Goal: Transaction & Acquisition: Book appointment/travel/reservation

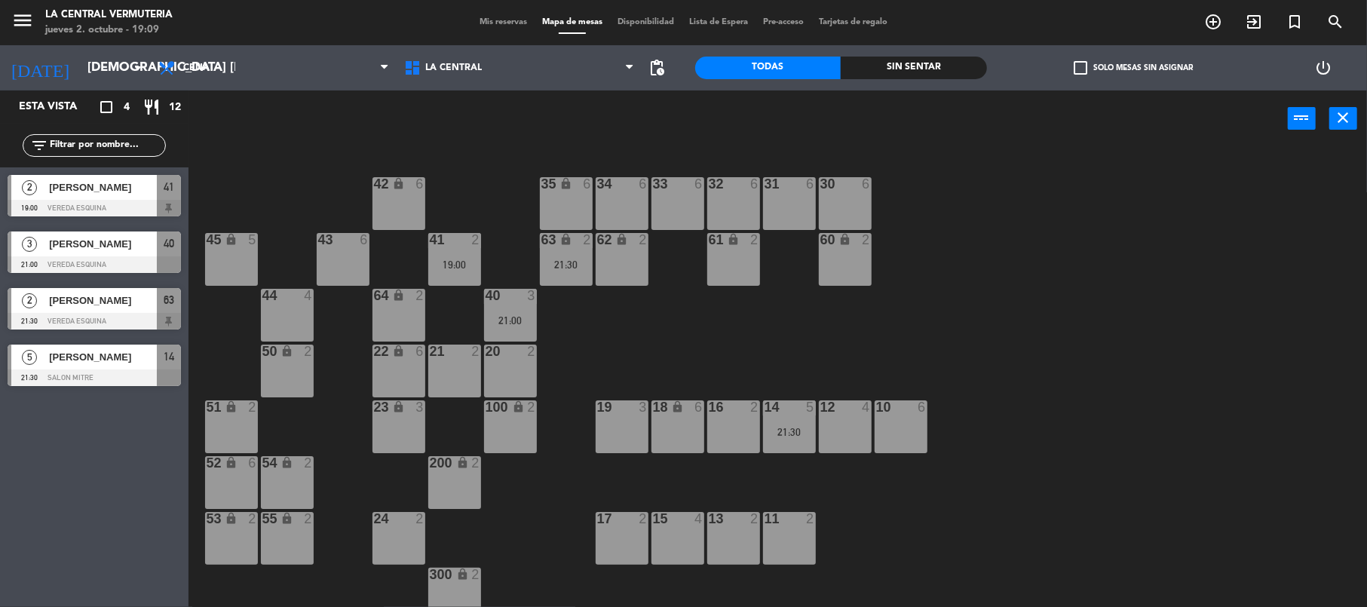
click at [626, 201] on div "34 6" at bounding box center [622, 203] width 53 height 53
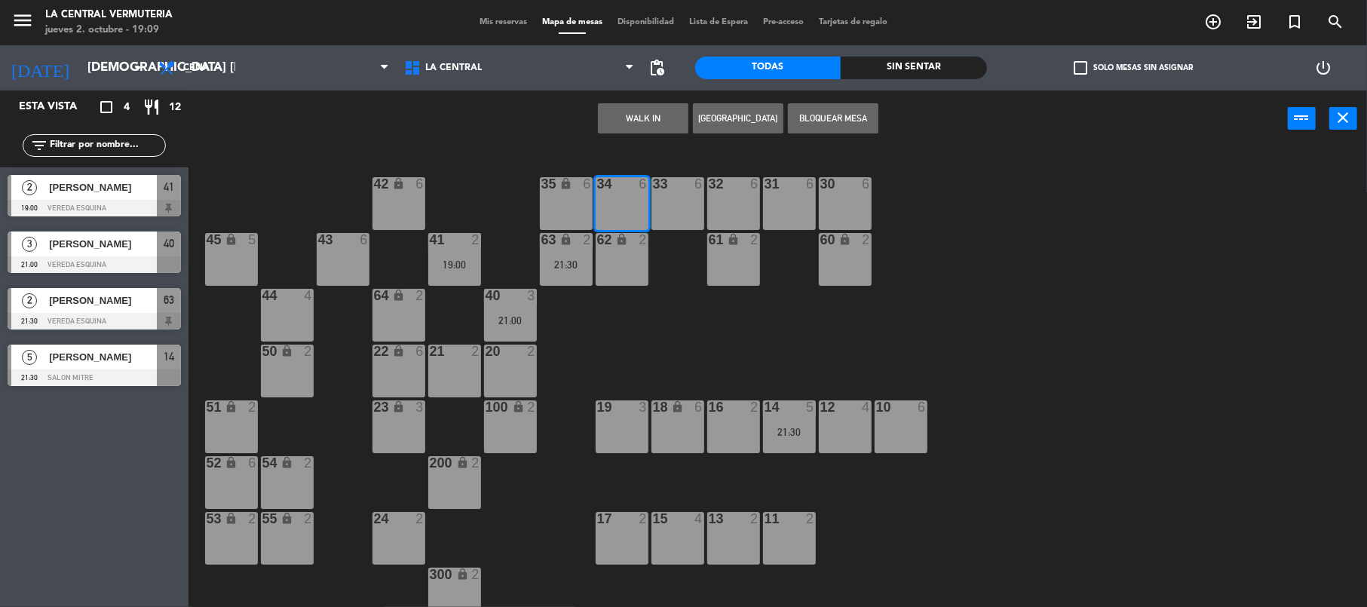
click at [663, 118] on button "WALK IN" at bounding box center [643, 118] width 90 height 30
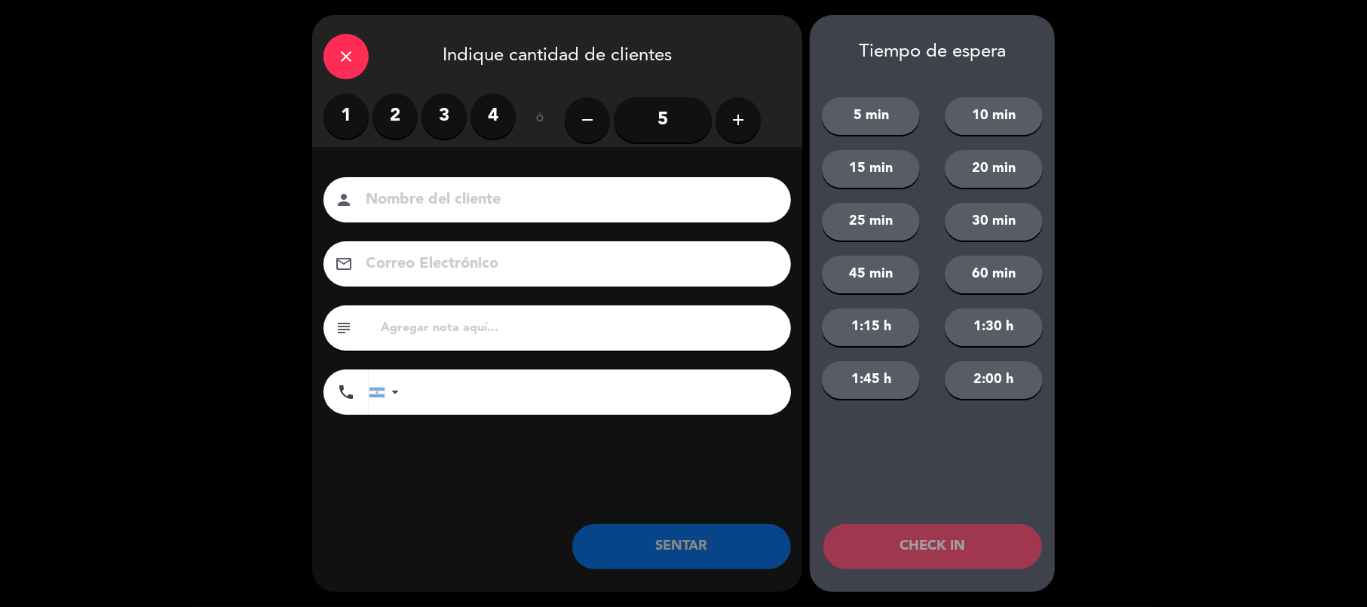
click at [390, 107] on label "2" at bounding box center [394, 115] width 45 height 45
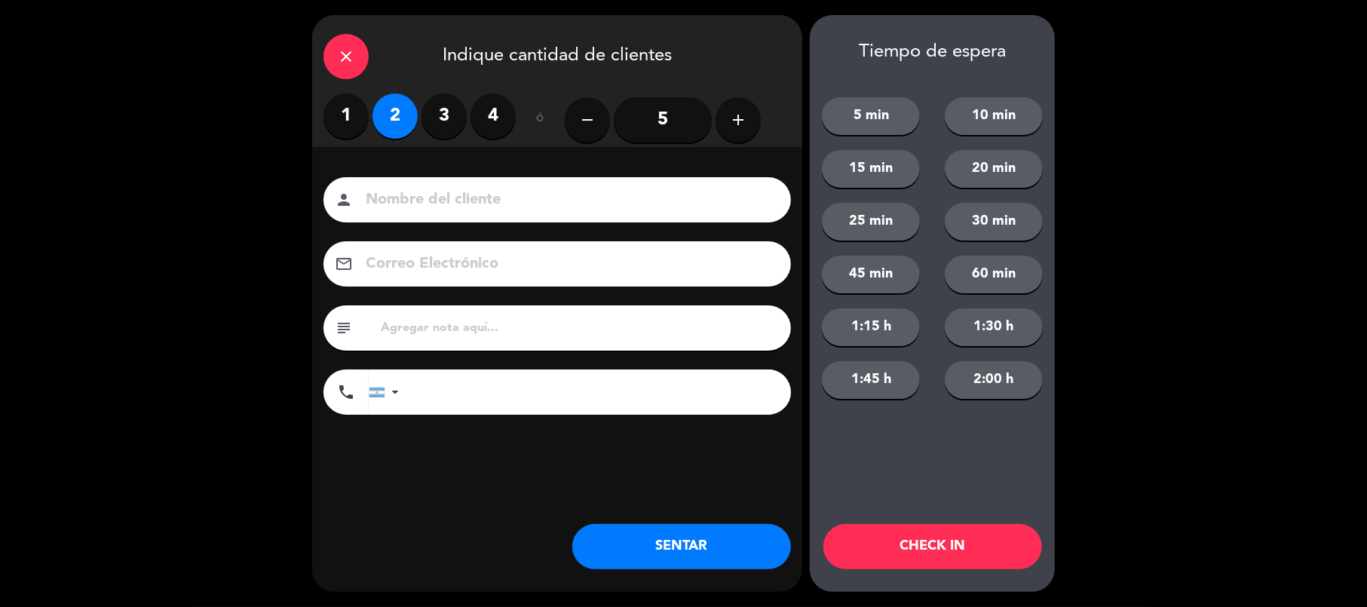
click at [612, 541] on button "SENTAR" at bounding box center [681, 546] width 219 height 45
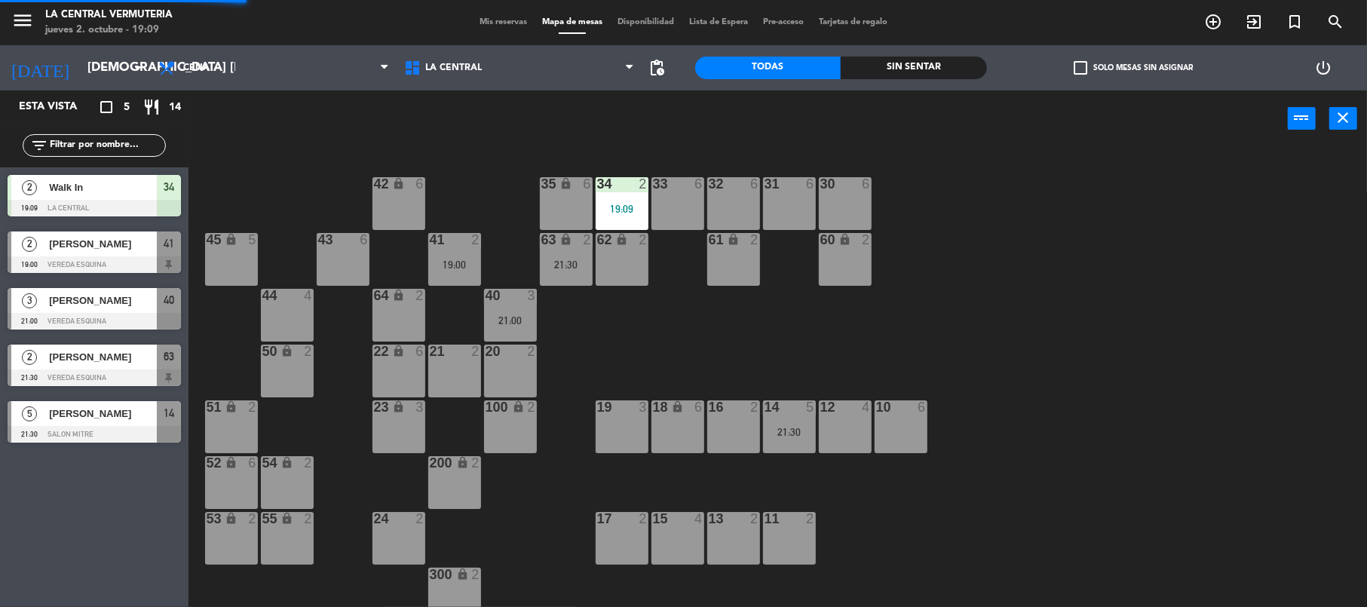
click at [730, 207] on div "32 6" at bounding box center [733, 203] width 53 height 53
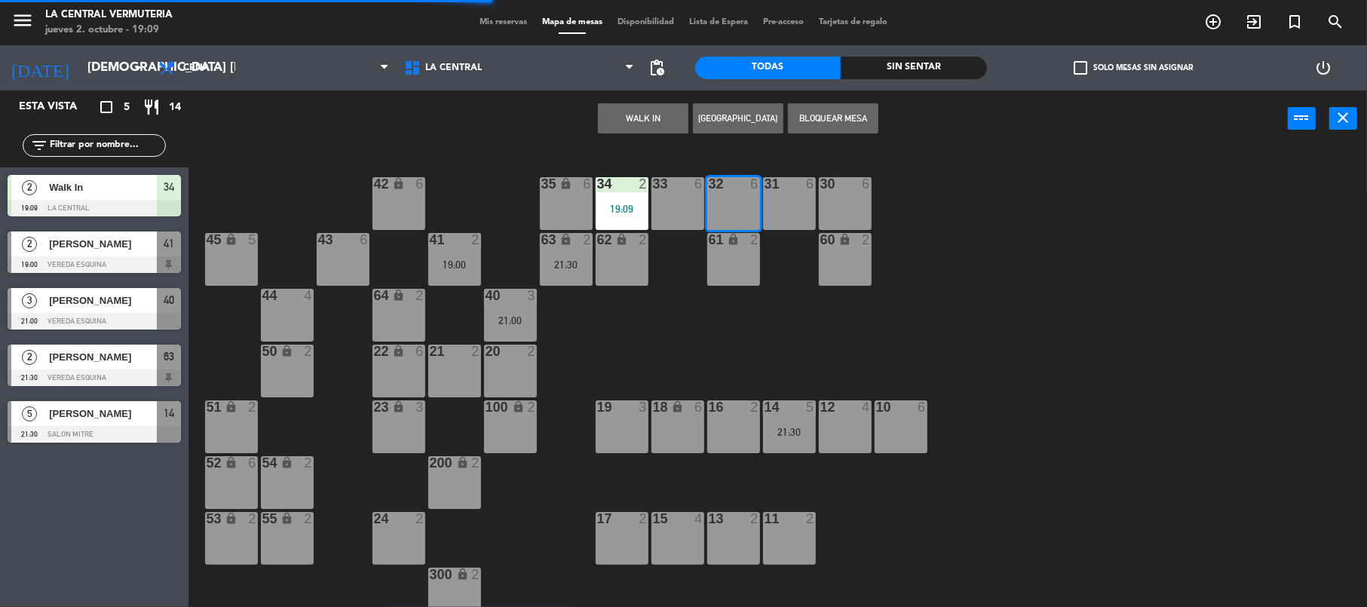
click at [650, 112] on button "WALK IN" at bounding box center [643, 118] width 90 height 30
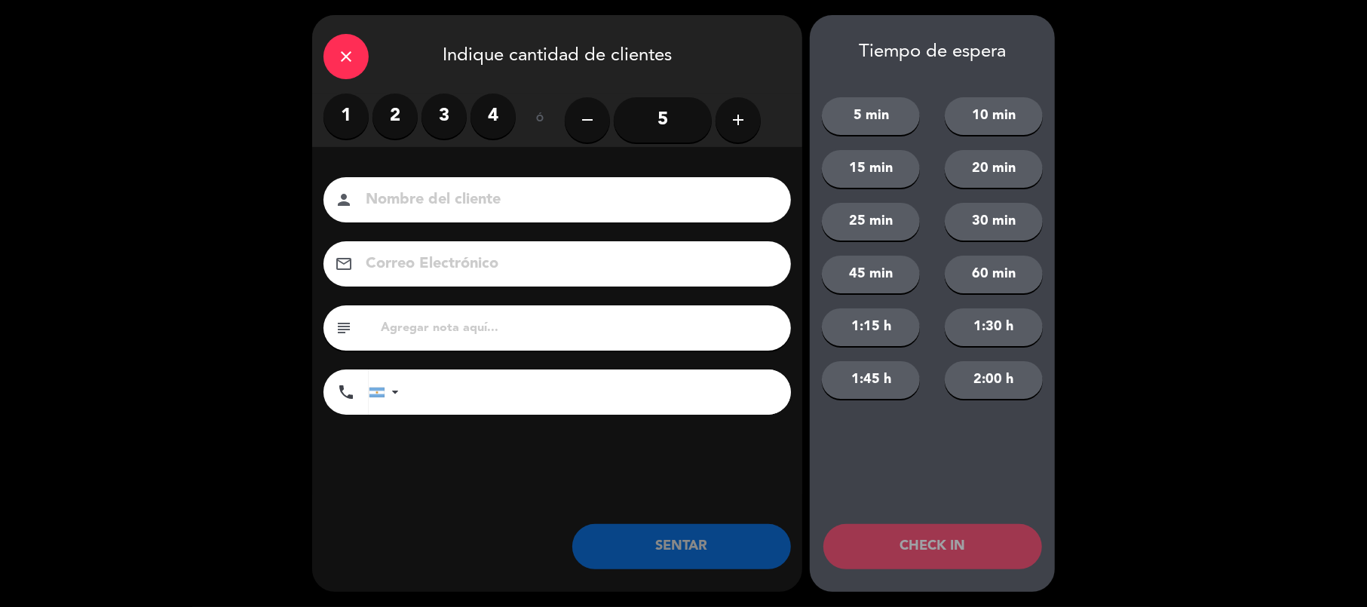
click at [392, 127] on label "2" at bounding box center [394, 115] width 45 height 45
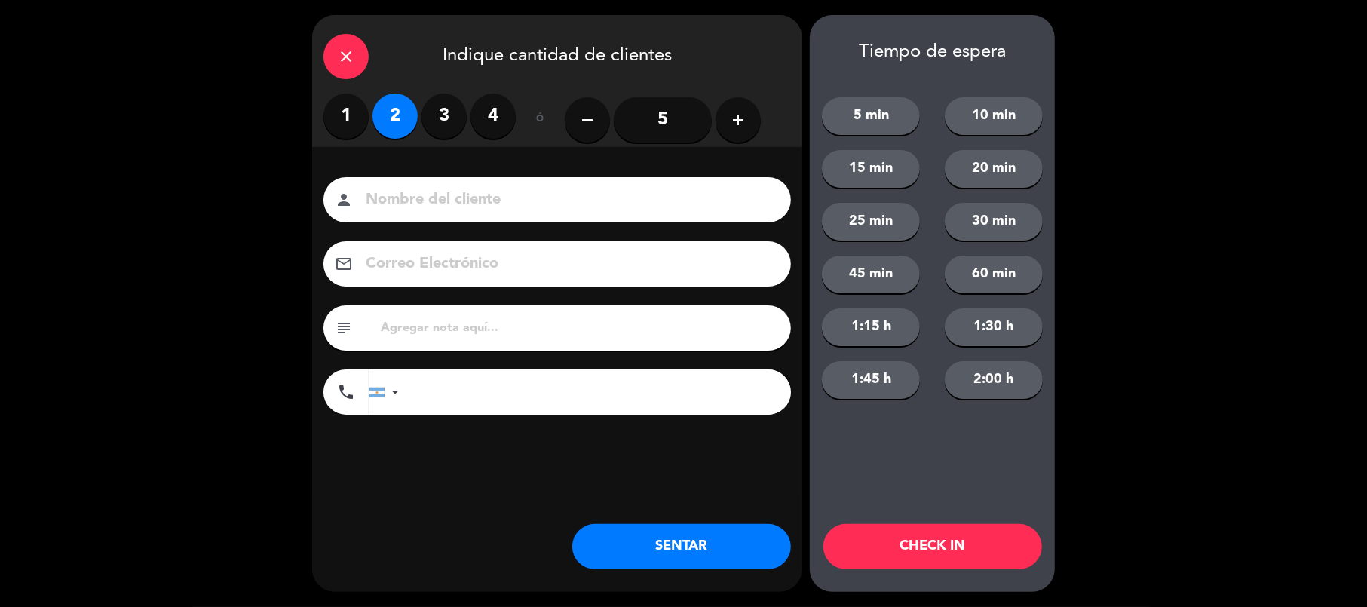
click at [620, 537] on button "SENTAR" at bounding box center [681, 546] width 219 height 45
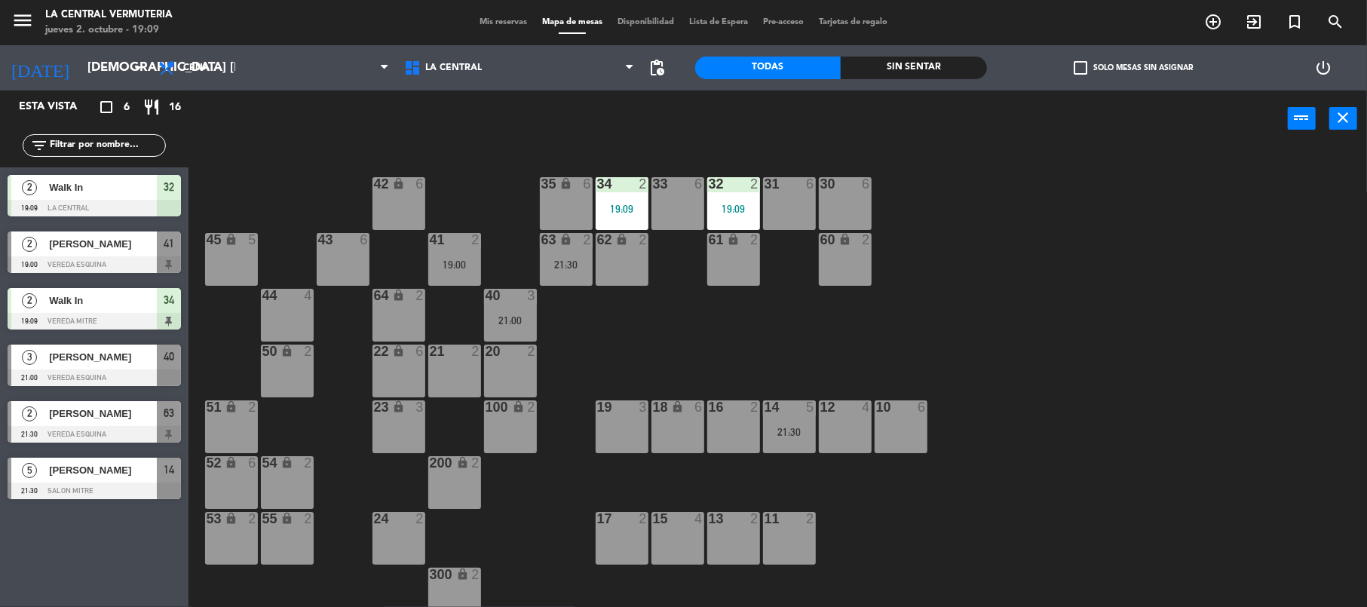
click at [975, 306] on div "42 lock 6 35 lock 6 34 2 19:09 33 6 32 2 19:09 31 6 30 6 43 6 41 2 19:00 60 loc…" at bounding box center [784, 379] width 1165 height 458
click at [574, 264] on div "21:30" at bounding box center [566, 264] width 53 height 11
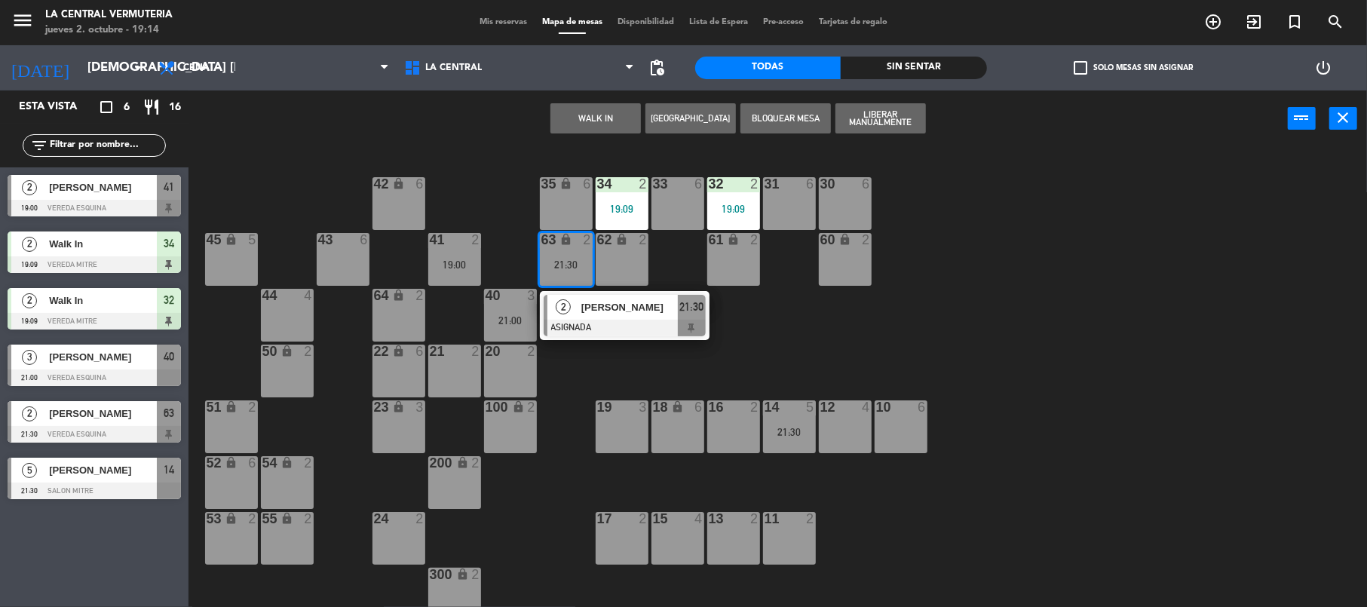
click at [574, 264] on div "21:30" at bounding box center [566, 264] width 53 height 11
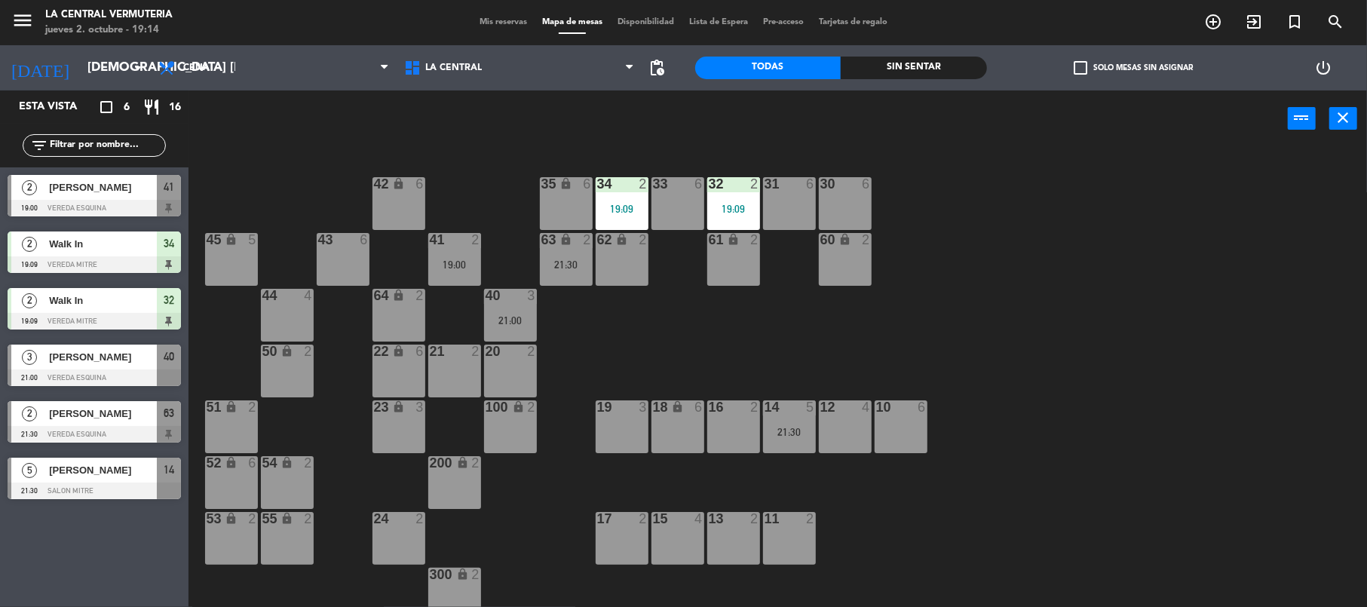
click at [574, 264] on div "21:30" at bounding box center [566, 264] width 53 height 11
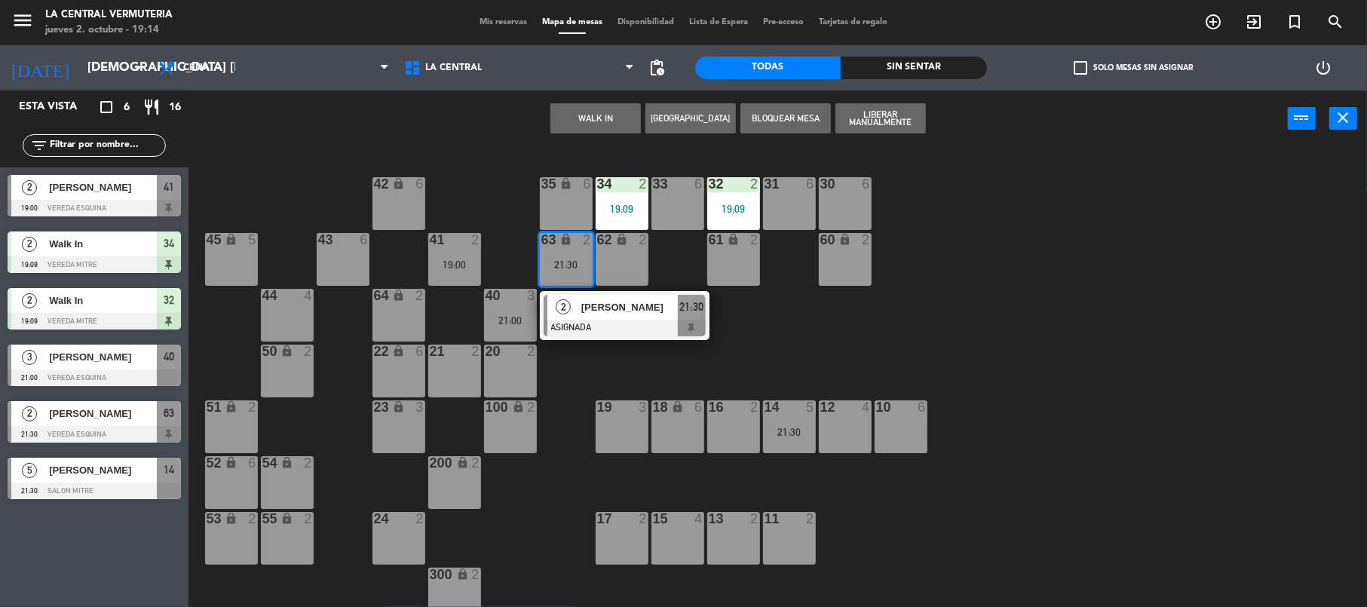
click at [574, 264] on div "21:30" at bounding box center [566, 264] width 53 height 11
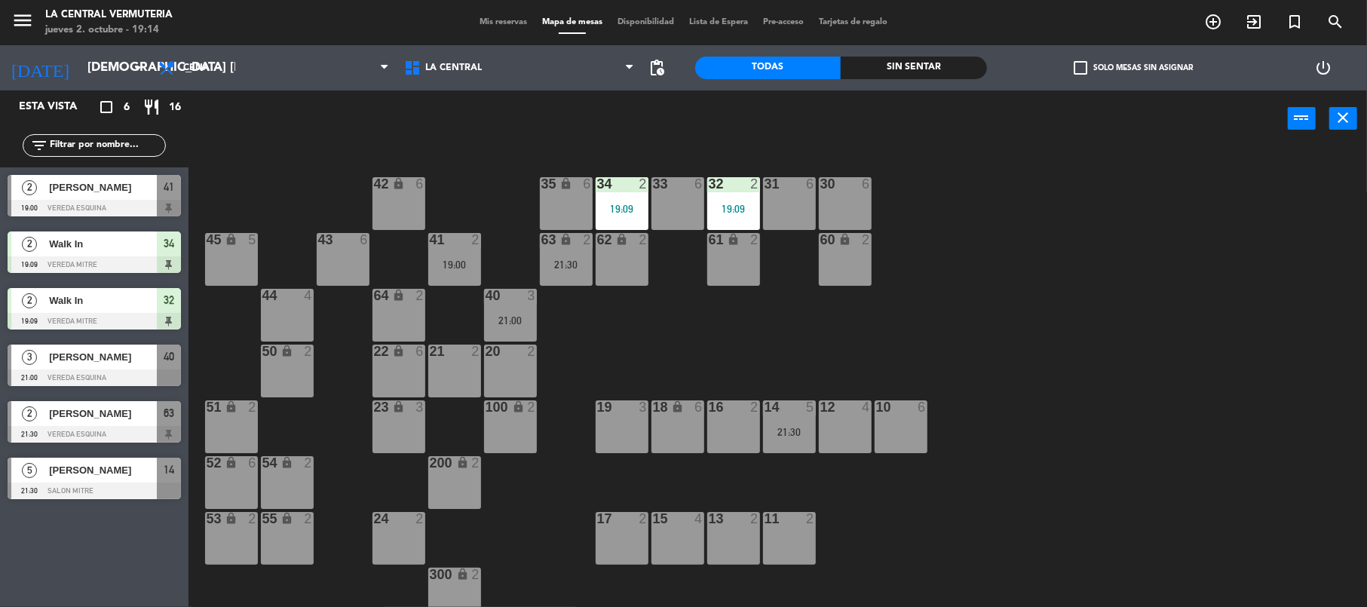
click at [574, 264] on div "21:30" at bounding box center [566, 264] width 53 height 11
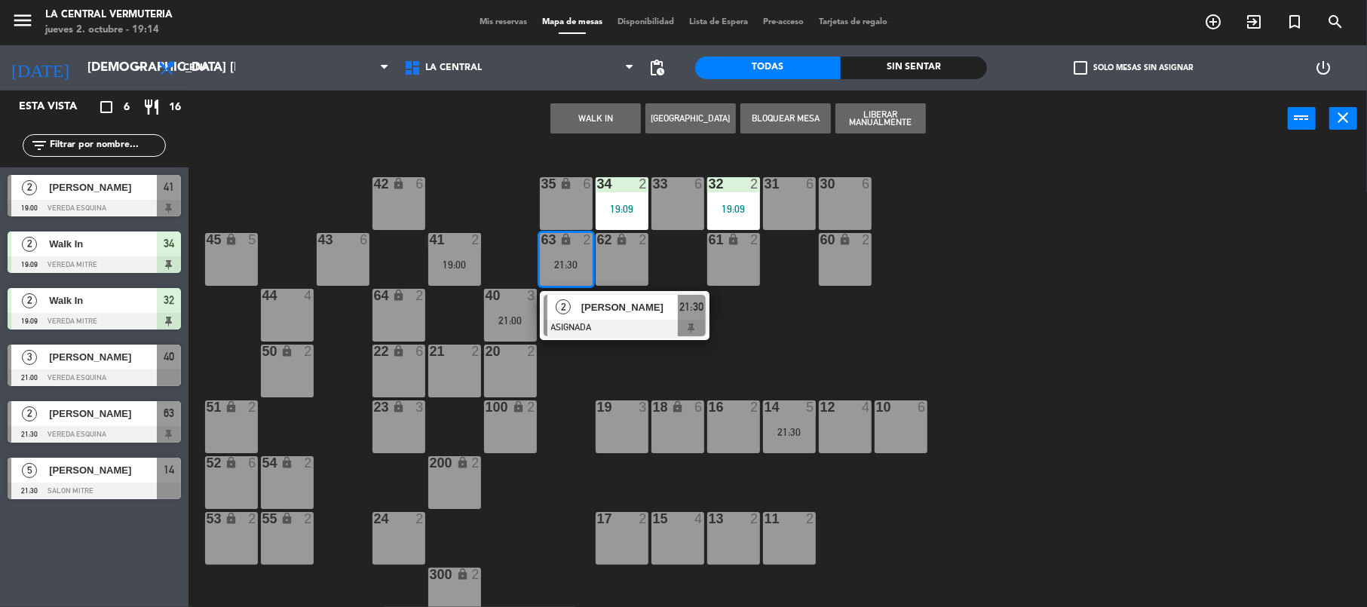
click at [576, 314] on div "2" at bounding box center [563, 307] width 32 height 25
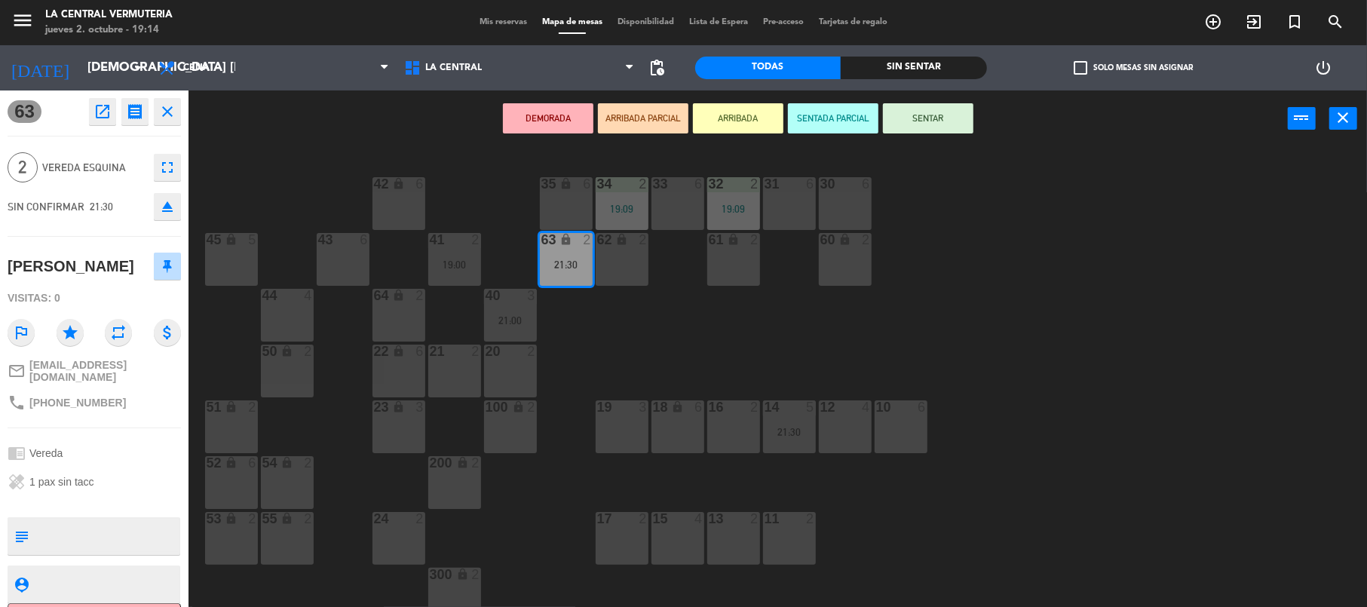
click at [409, 213] on div "42 lock 6" at bounding box center [398, 203] width 53 height 53
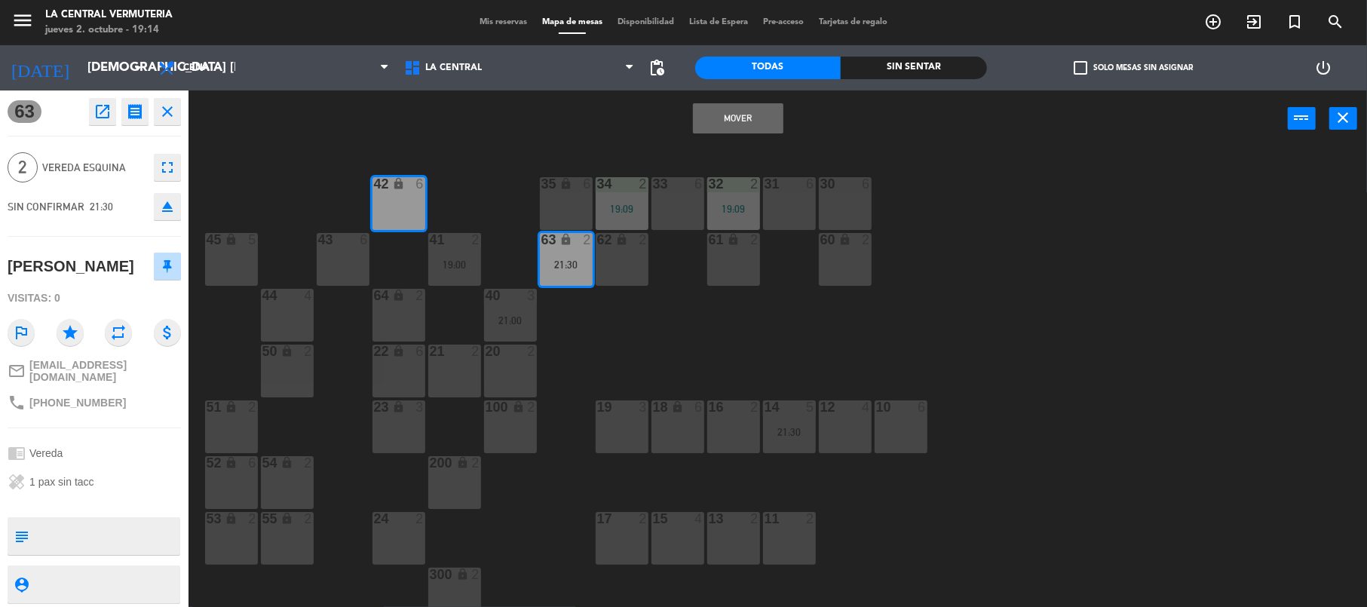
click at [770, 109] on button "Mover" at bounding box center [738, 118] width 90 height 30
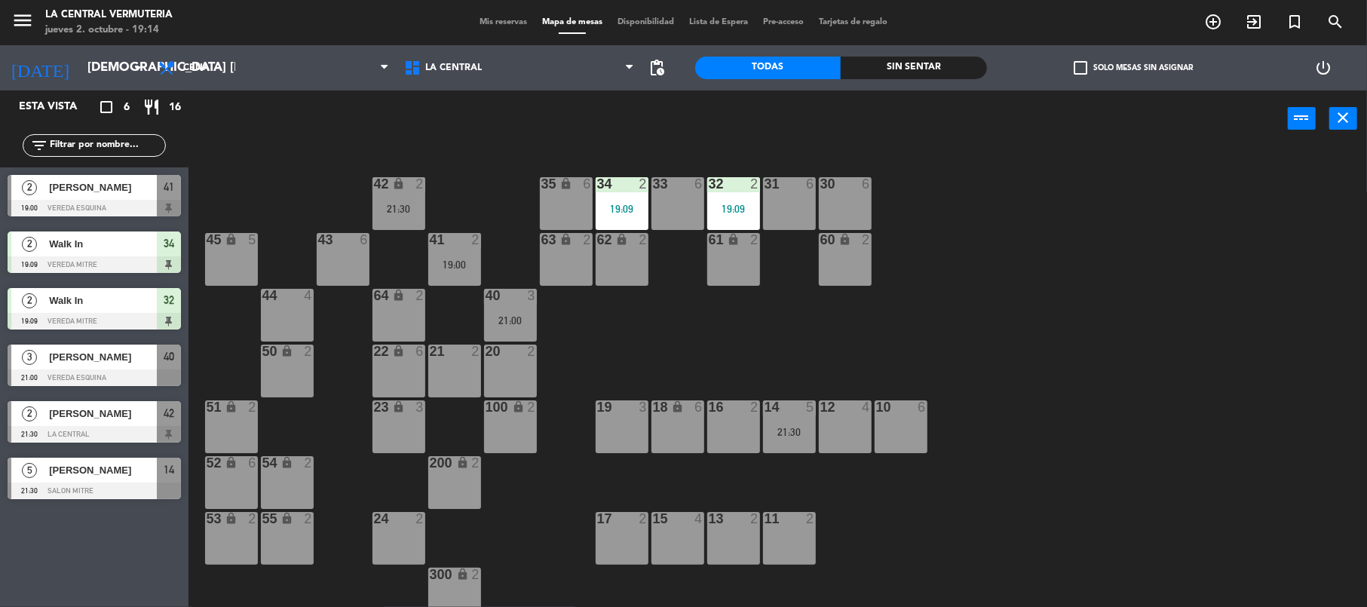
click at [516, 323] on div "21:00" at bounding box center [510, 320] width 53 height 11
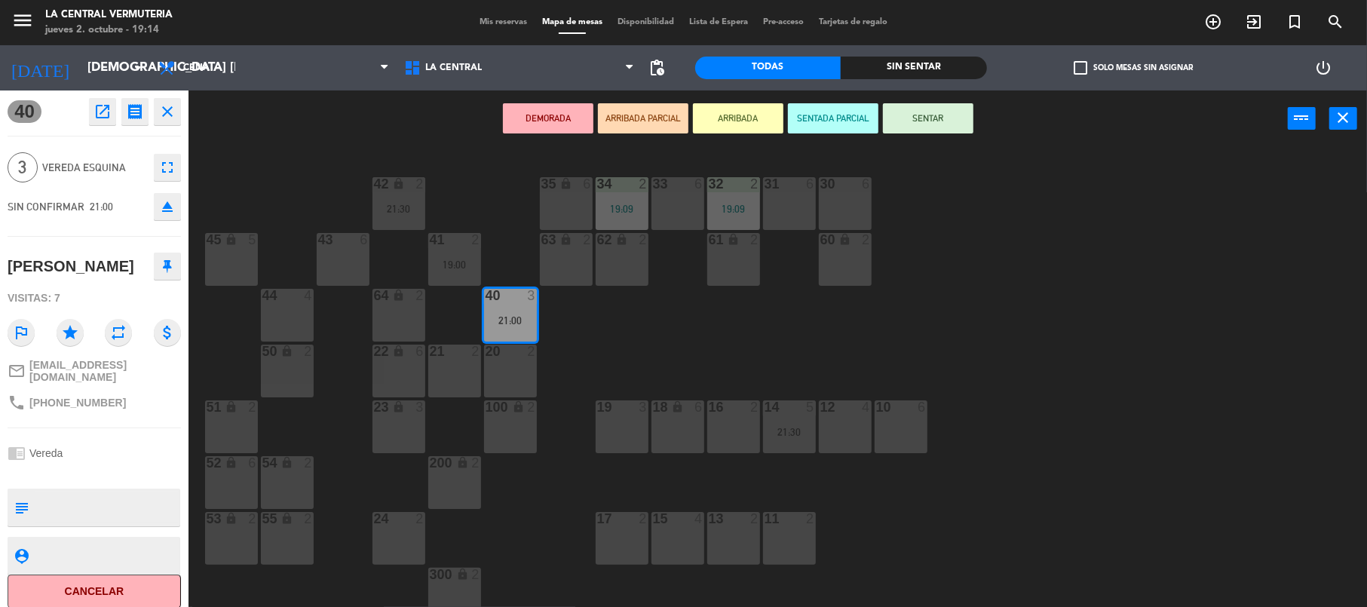
click at [691, 198] on div "33 6" at bounding box center [677, 203] width 53 height 53
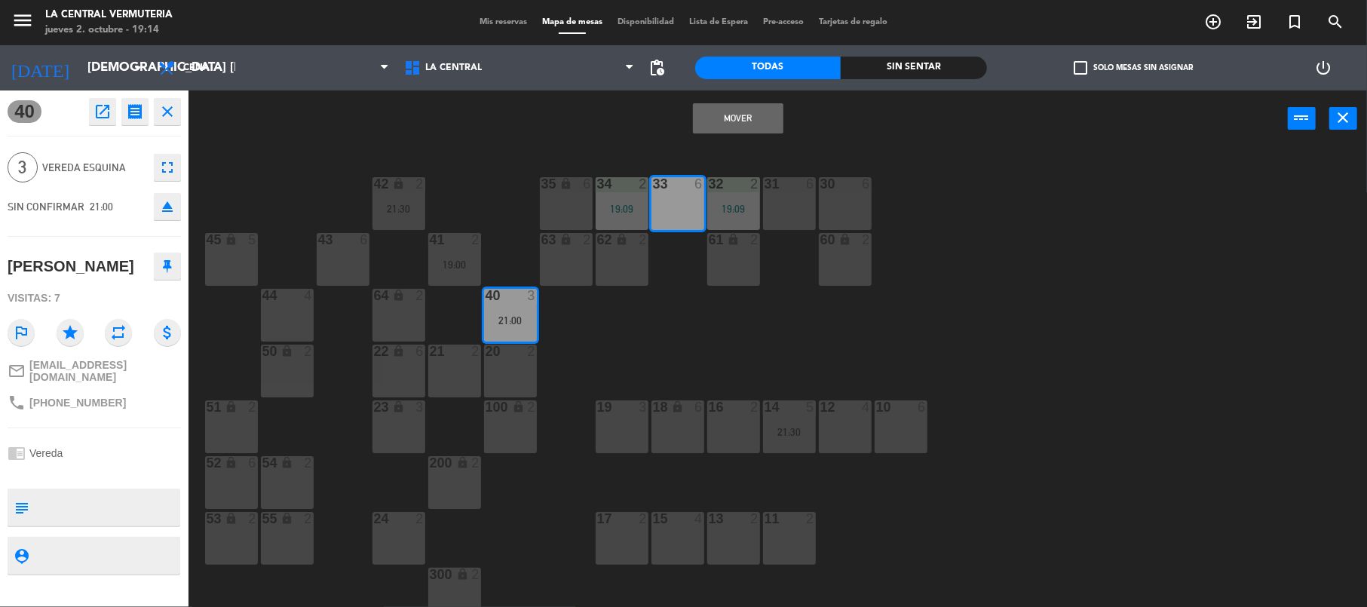
click at [734, 119] on button "Mover" at bounding box center [738, 118] width 90 height 30
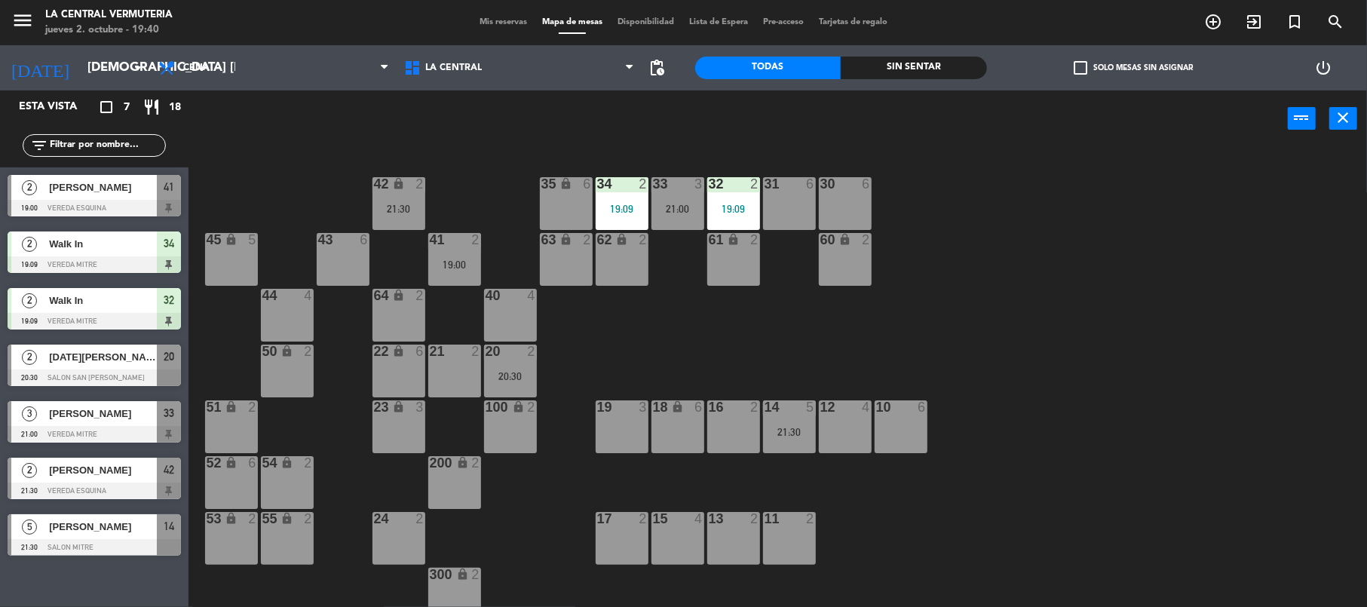
click at [618, 537] on div "17 2" at bounding box center [622, 538] width 53 height 53
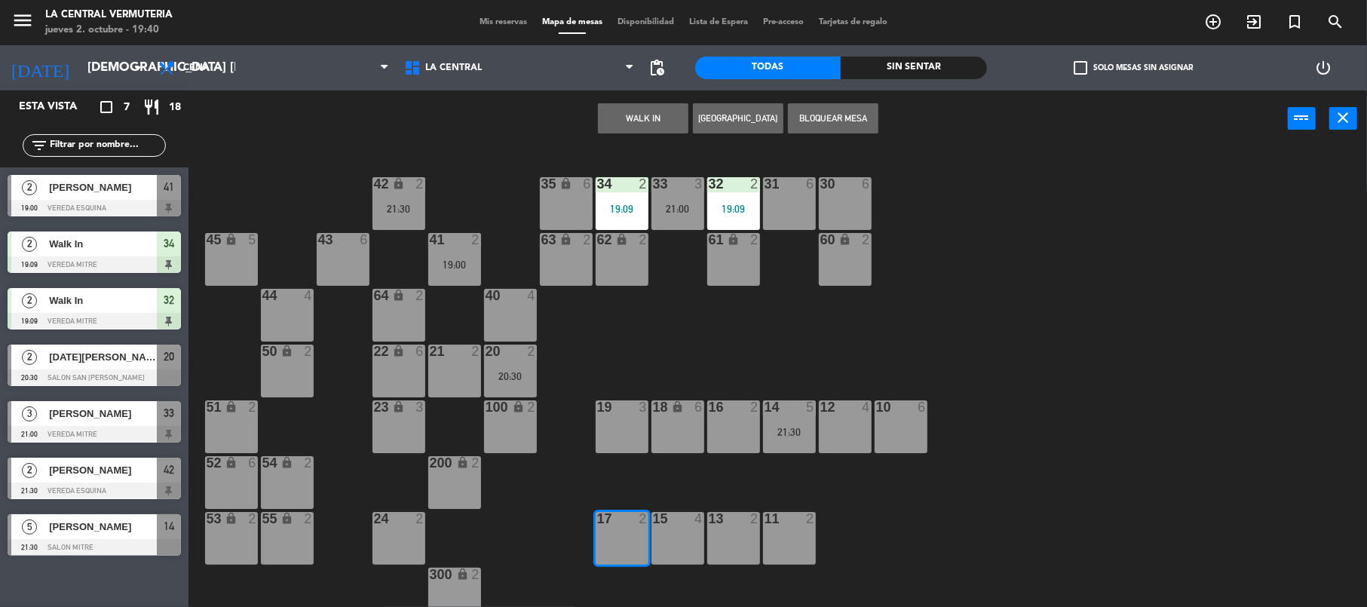
click at [633, 110] on button "WALK IN" at bounding box center [643, 118] width 90 height 30
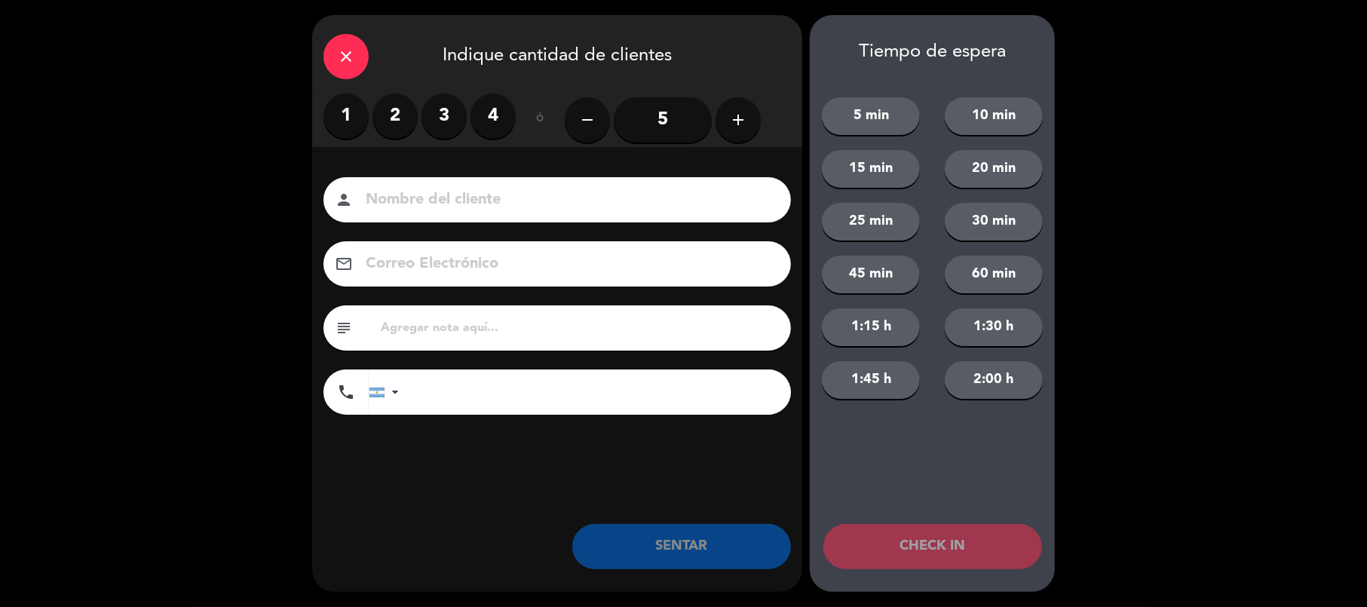
click at [387, 101] on label "2" at bounding box center [394, 115] width 45 height 45
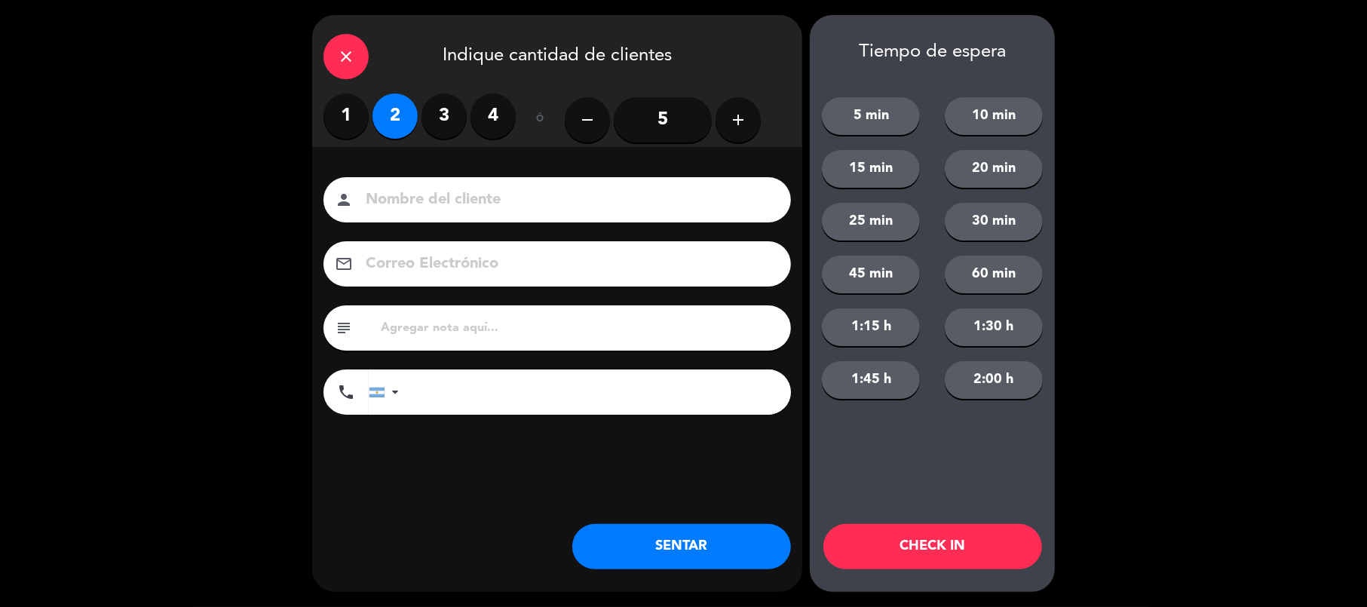
click at [682, 556] on button "SENTAR" at bounding box center [681, 546] width 219 height 45
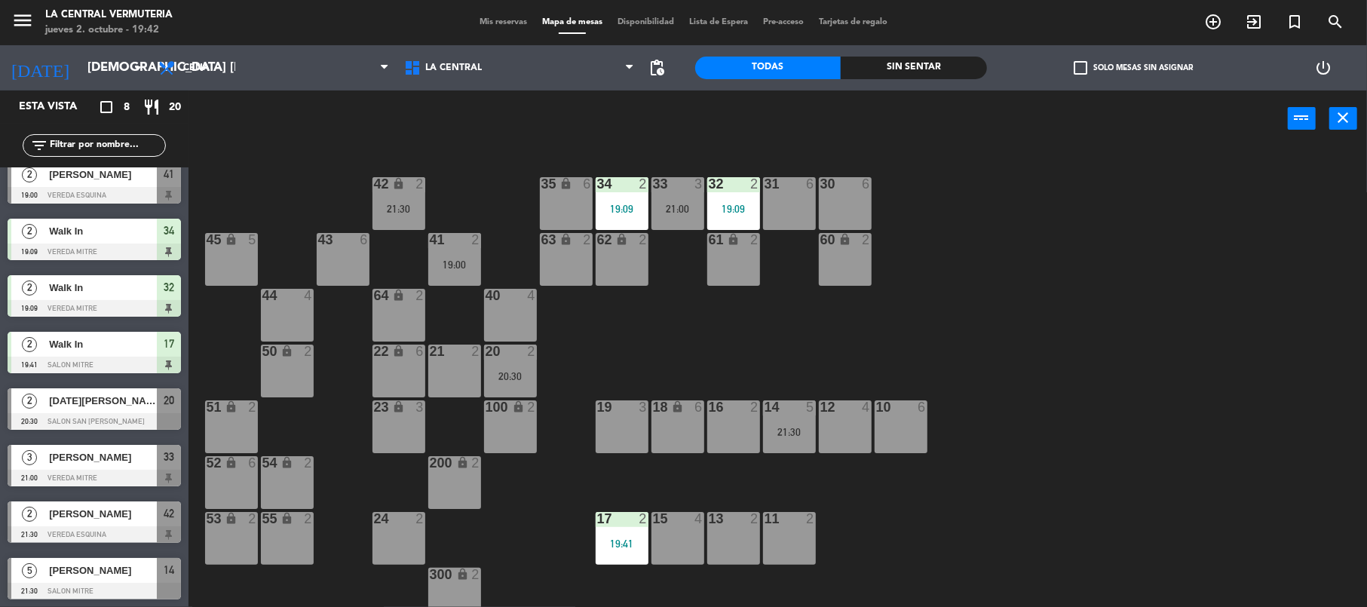
scroll to position [14, 0]
click at [628, 532] on div "17 2 19:41" at bounding box center [622, 538] width 53 height 53
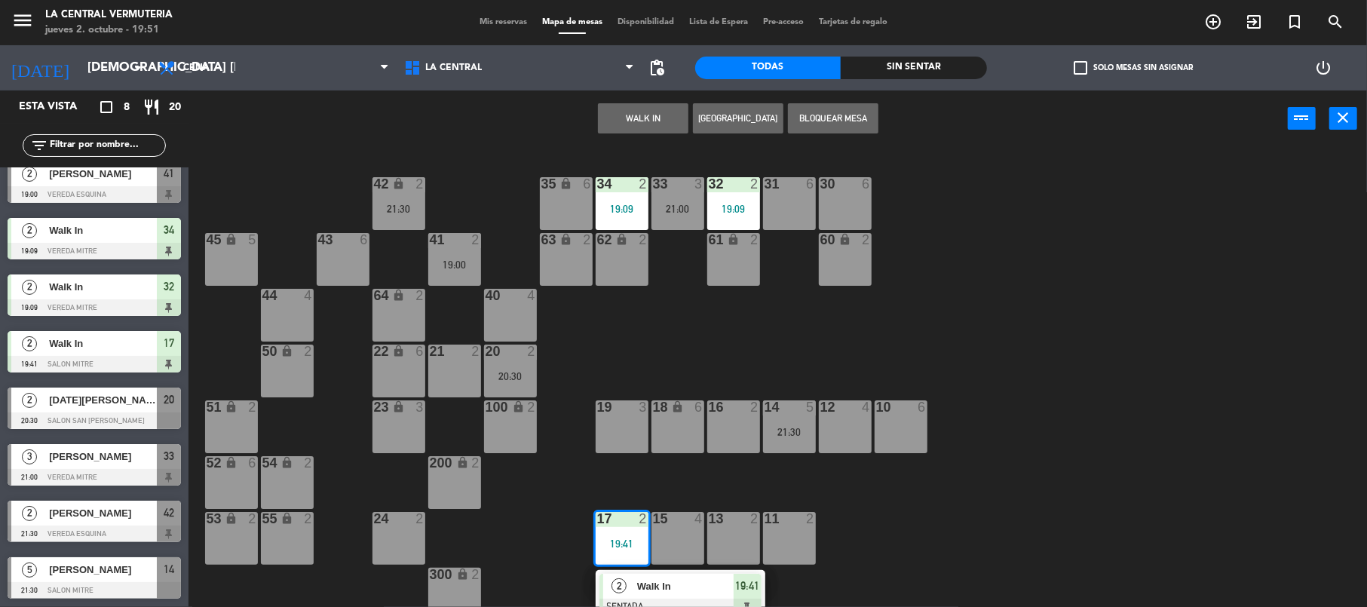
click at [754, 109] on button "[GEOGRAPHIC_DATA]" at bounding box center [738, 118] width 90 height 30
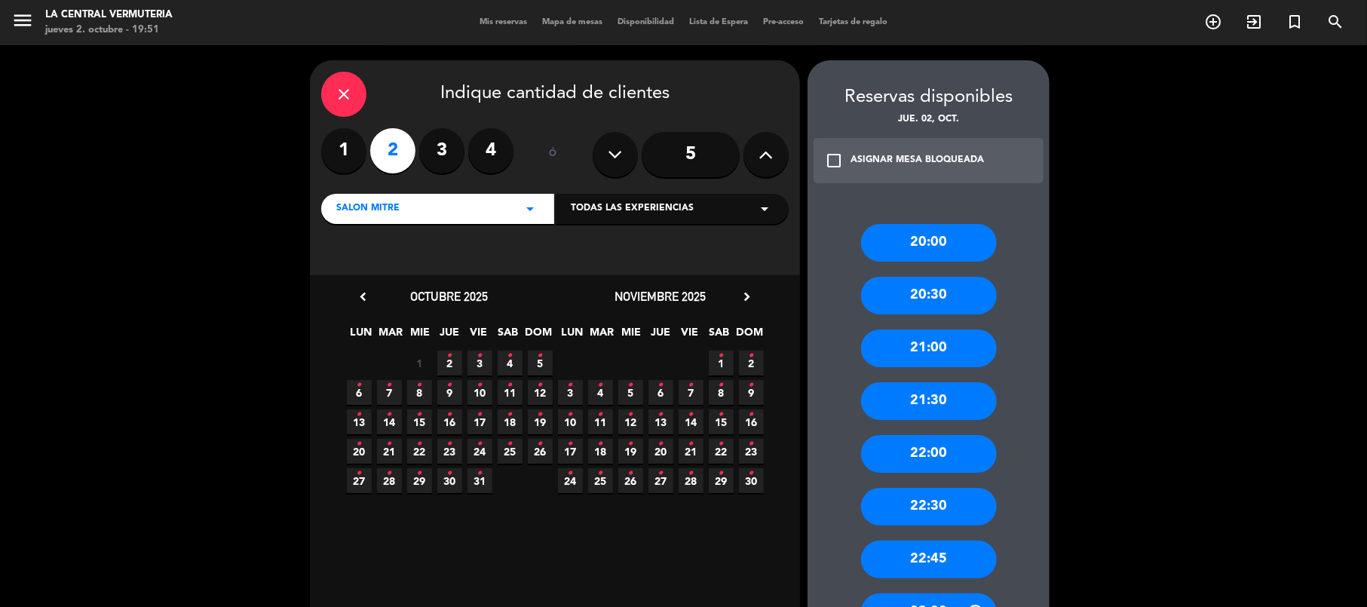
click at [452, 362] on span "2 •" at bounding box center [449, 363] width 25 height 25
click at [926, 444] on div "22:00" at bounding box center [929, 454] width 136 height 38
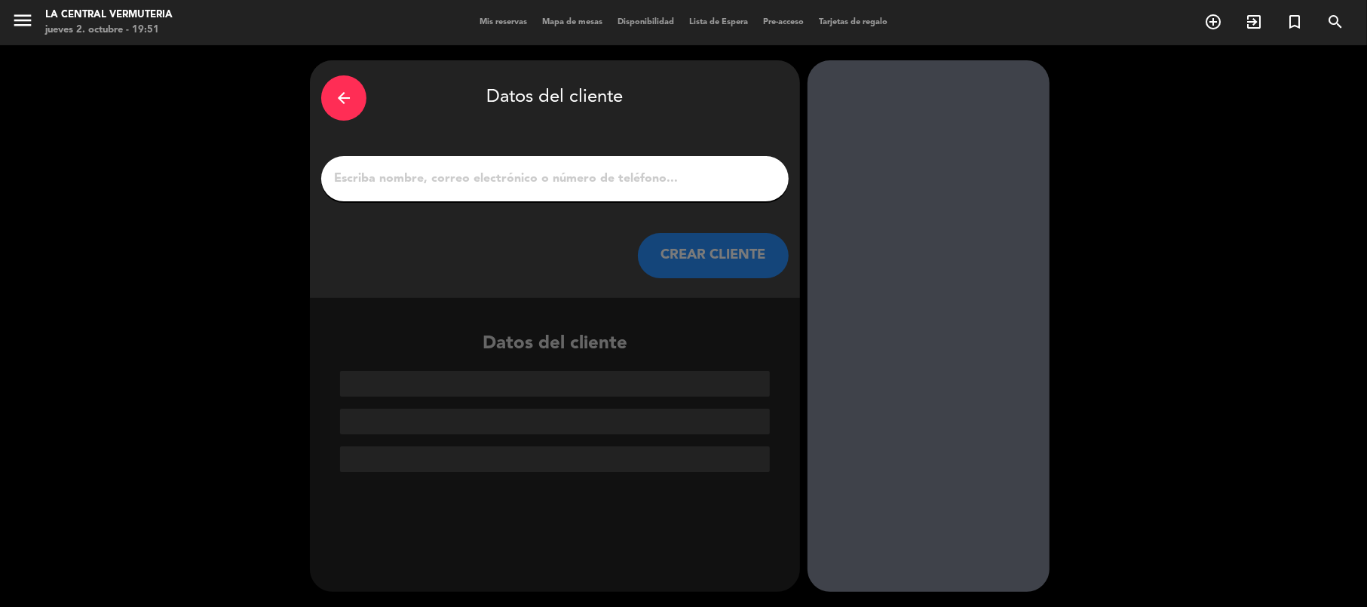
click at [553, 184] on input "1" at bounding box center [554, 178] width 445 height 21
paste input "[PERSON_NAME]"
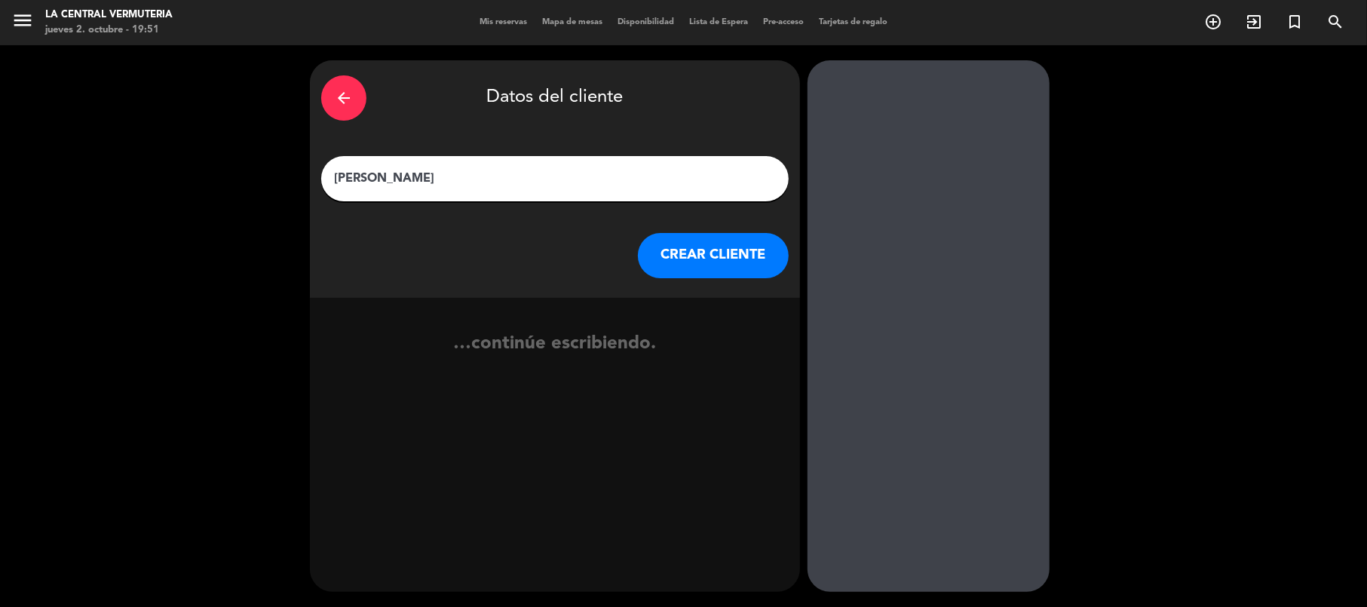
type input "[PERSON_NAME]"
click at [697, 254] on button "CREAR CLIENTE" at bounding box center [713, 255] width 151 height 45
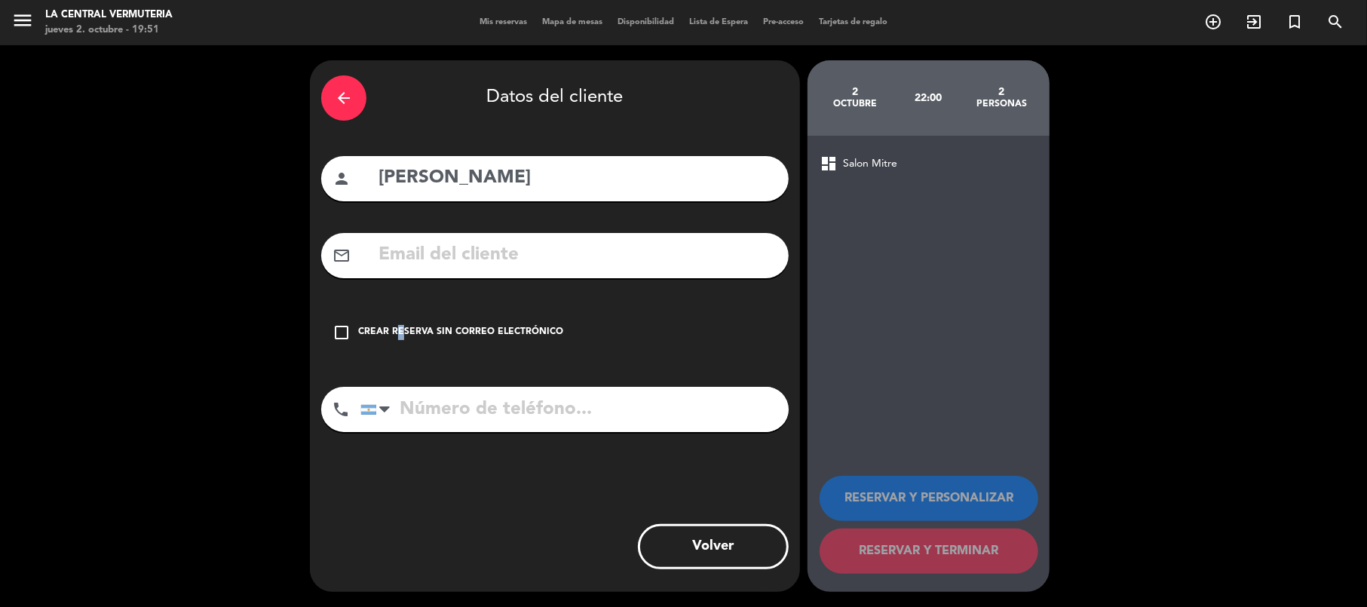
drag, startPoint x: 394, startPoint y: 336, endPoint x: 432, endPoint y: 351, distance: 41.0
click at [396, 338] on div "Crear reserva sin correo electrónico" at bounding box center [460, 332] width 205 height 15
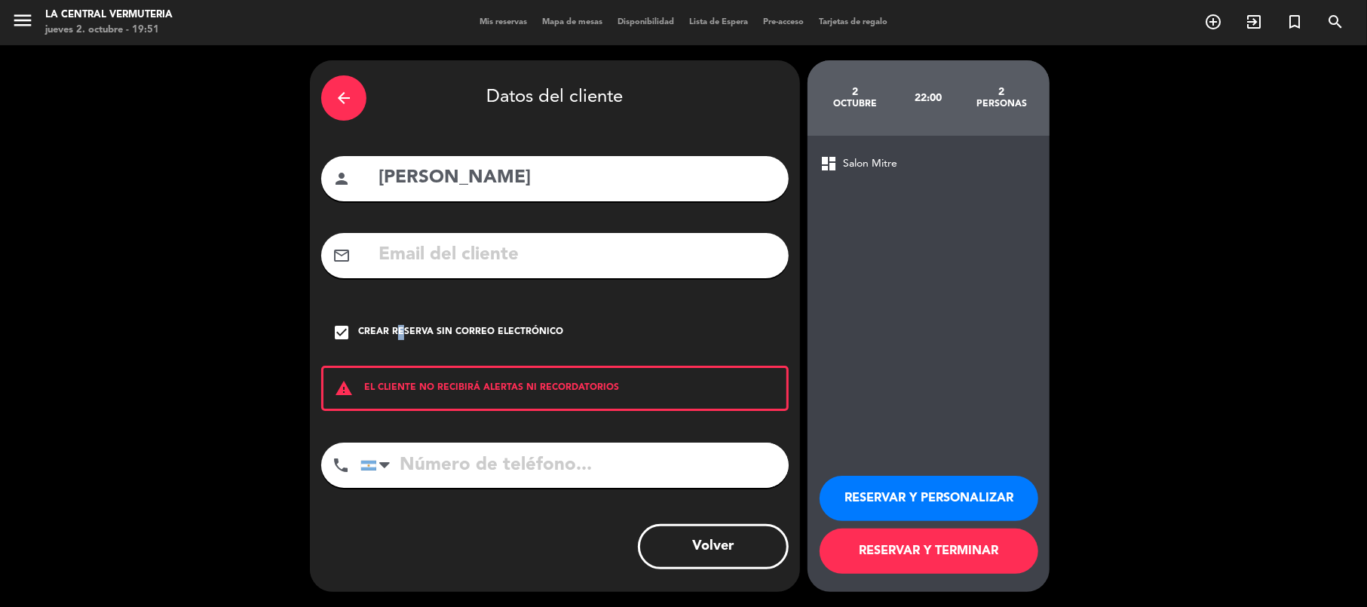
click at [915, 562] on button "RESERVAR Y TERMINAR" at bounding box center [928, 550] width 219 height 45
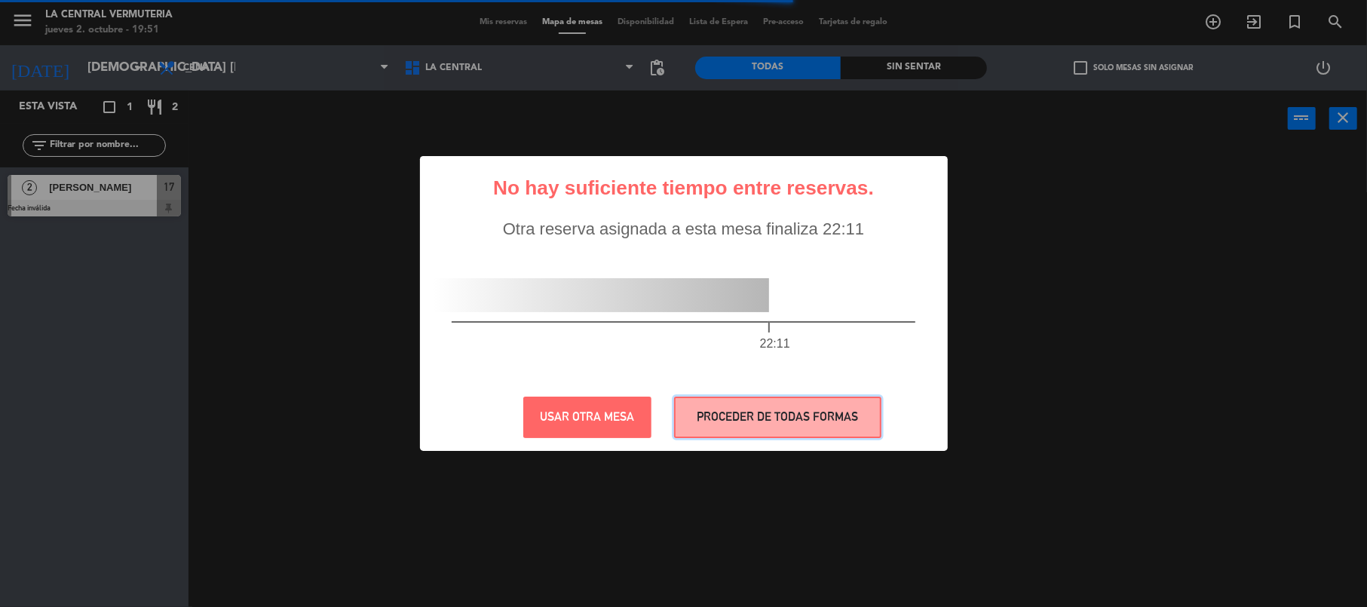
click at [808, 423] on button "PROCEDER DE TODAS FORMAS" at bounding box center [777, 417] width 207 height 41
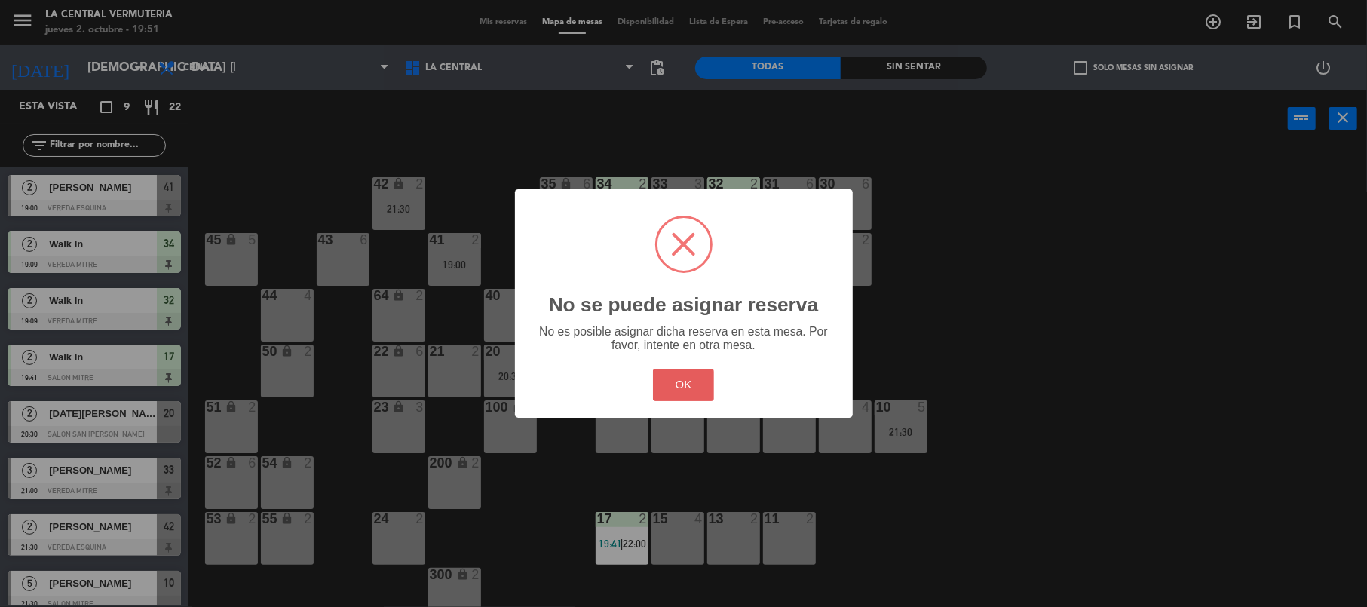
click at [670, 371] on button "OK" at bounding box center [683, 385] width 61 height 32
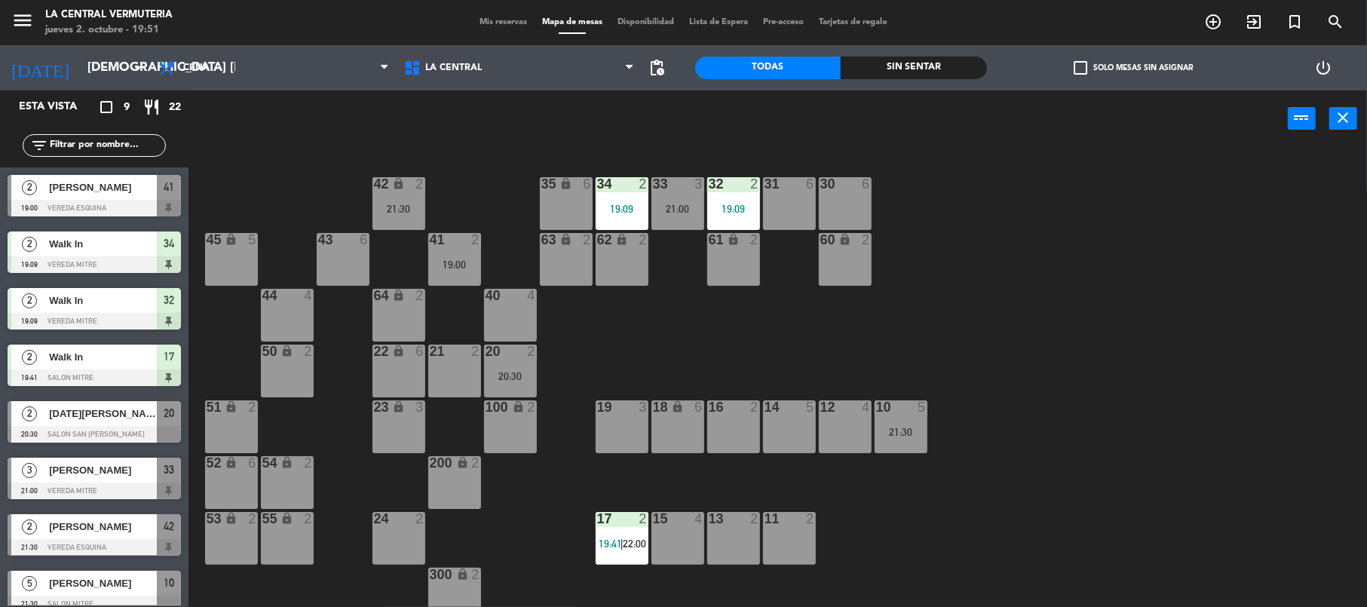
click at [989, 513] on div "42 lock 2 21:30 35 lock 6 34 2 19:09 33 3 21:00 32 2 19:09 31 6 30 6 43 6 41 2 …" at bounding box center [784, 380] width 1165 height 460
